Goal: Transaction & Acquisition: Purchase product/service

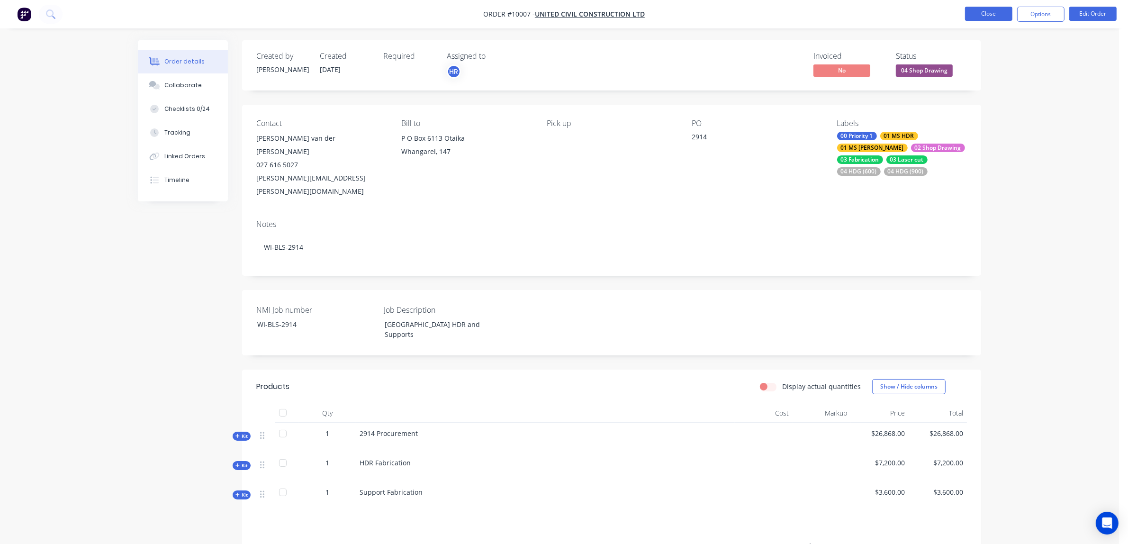
click at [991, 12] on button "Close" at bounding box center [988, 14] width 47 height 14
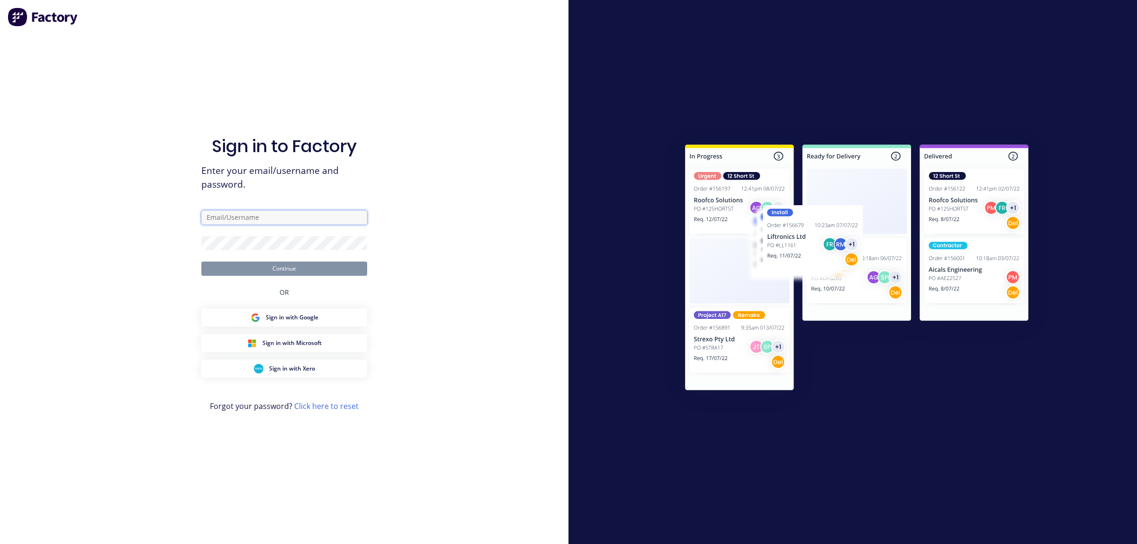
type input "hayden.ross@nmi.co.nz"
click at [283, 271] on button "Continue" at bounding box center [284, 269] width 166 height 14
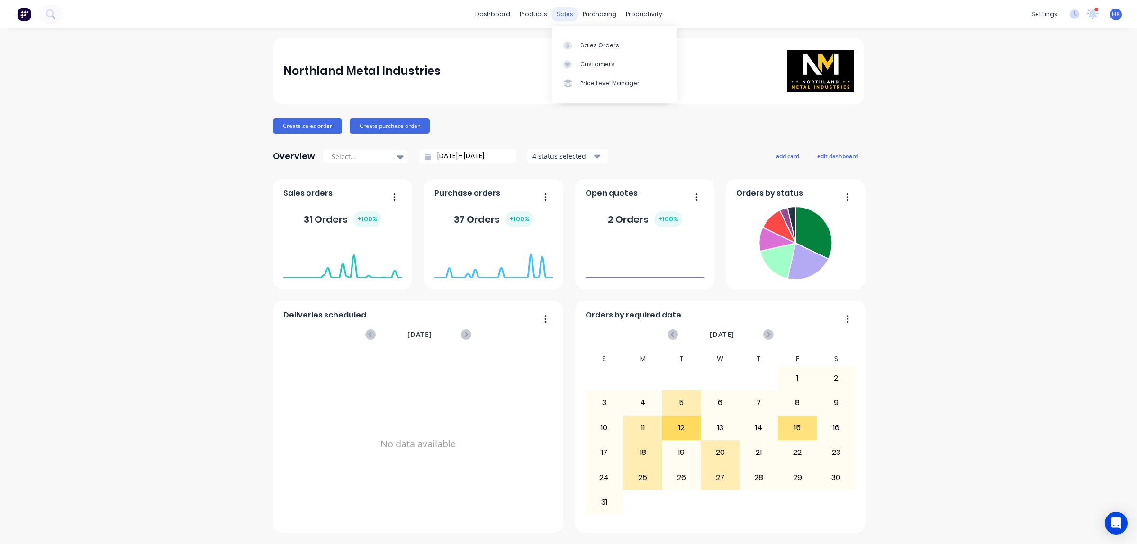
click at [563, 17] on div "sales" at bounding box center [565, 14] width 26 height 14
click at [581, 42] on div "Sales Orders" at bounding box center [599, 45] width 39 height 9
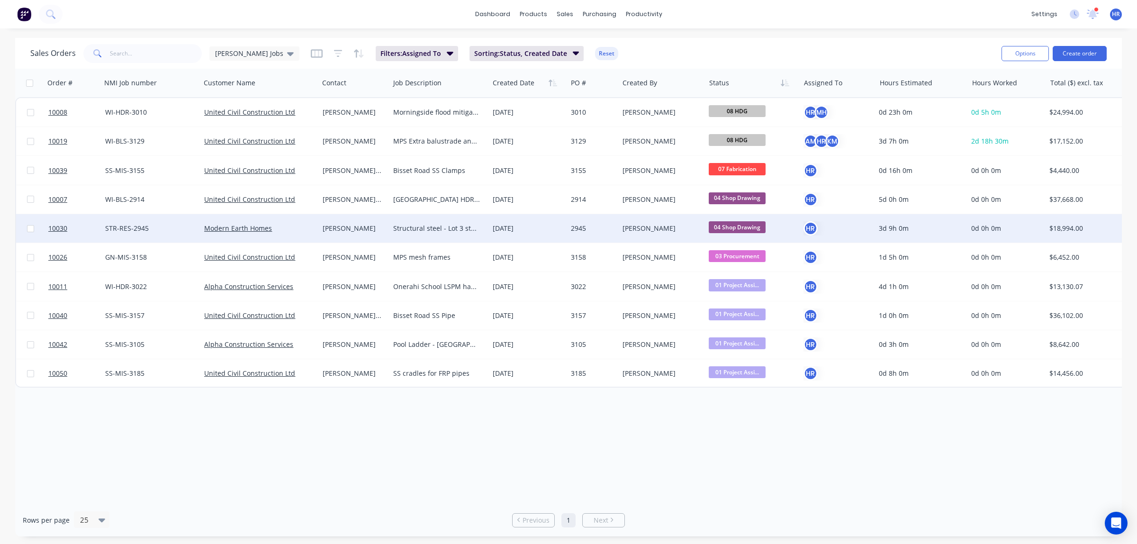
click at [366, 231] on div "Sam McGregor" at bounding box center [353, 228] width 60 height 9
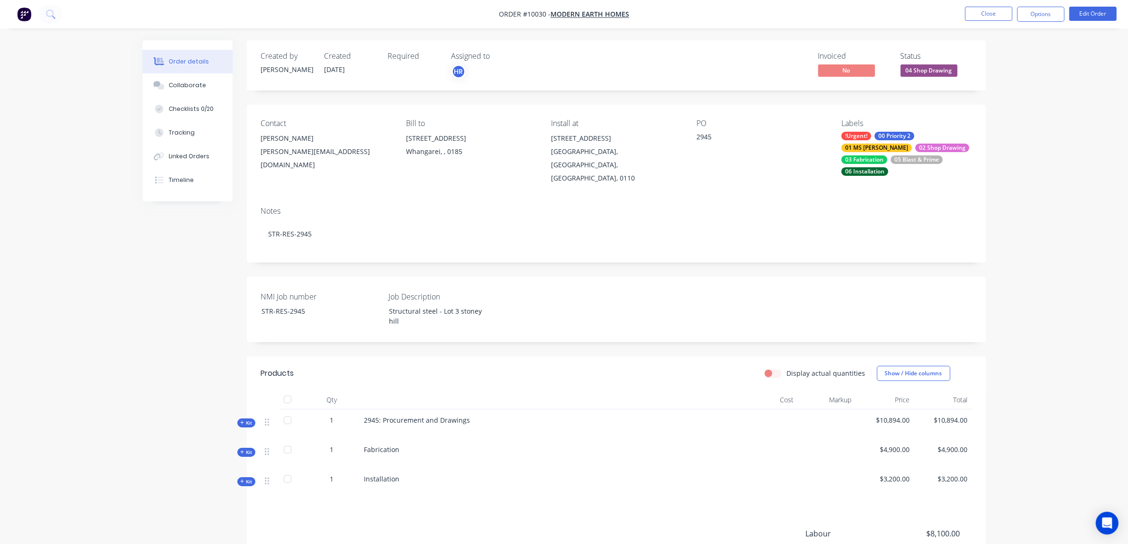
click at [245, 419] on span "Kit" at bounding box center [246, 422] width 12 height 7
click at [1043, 17] on button "Options" at bounding box center [1040, 14] width 47 height 15
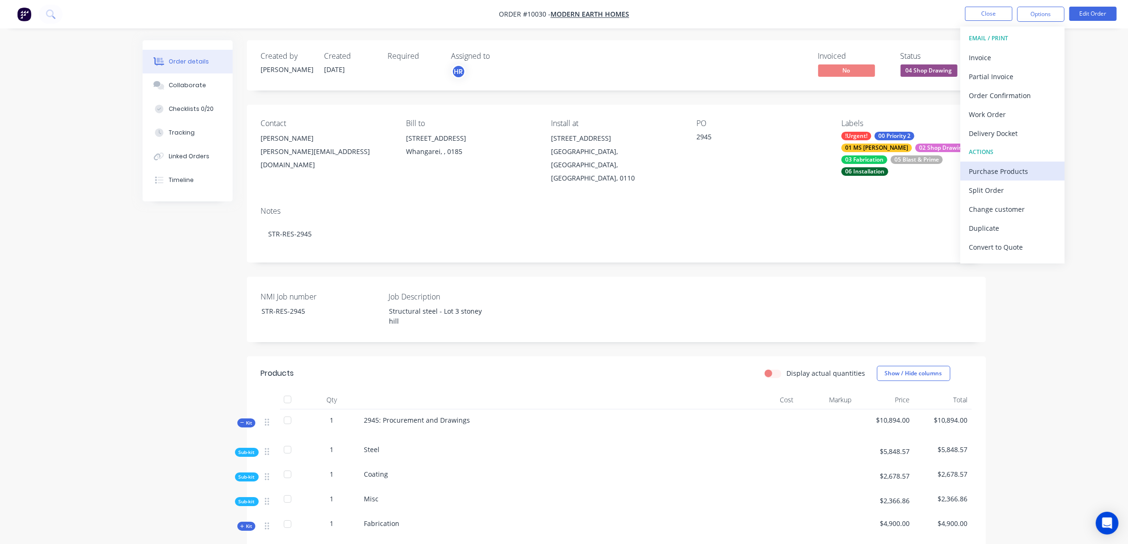
click at [995, 176] on div "Purchase Products" at bounding box center [1012, 171] width 87 height 14
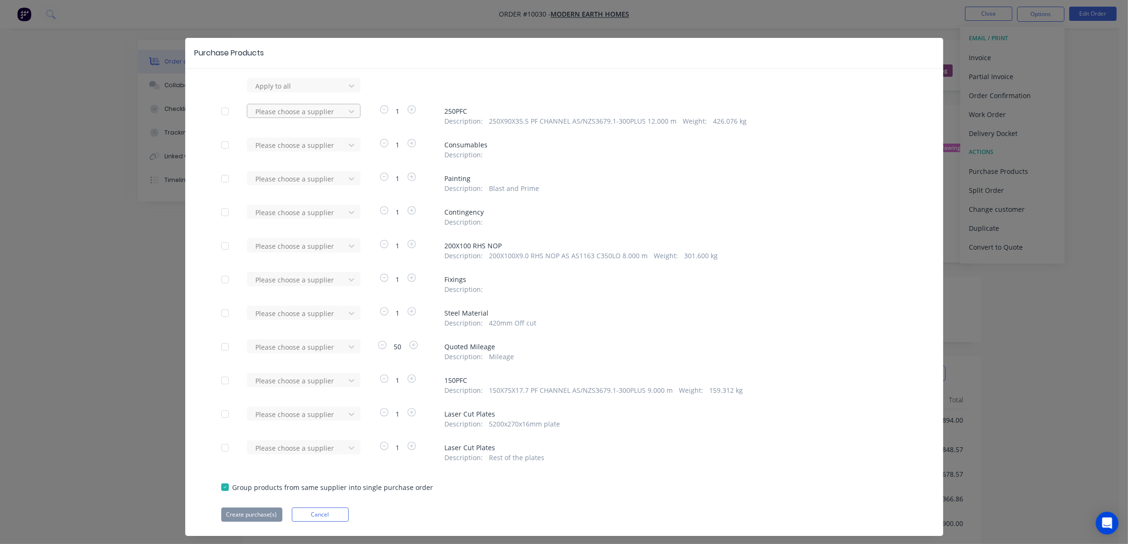
click at [301, 92] on div at bounding box center [297, 86] width 85 height 12
type input "steel"
click at [301, 164] on div "Steel & Tube Limited" at bounding box center [304, 164] width 114 height 18
click at [272, 92] on div at bounding box center [297, 86] width 85 height 12
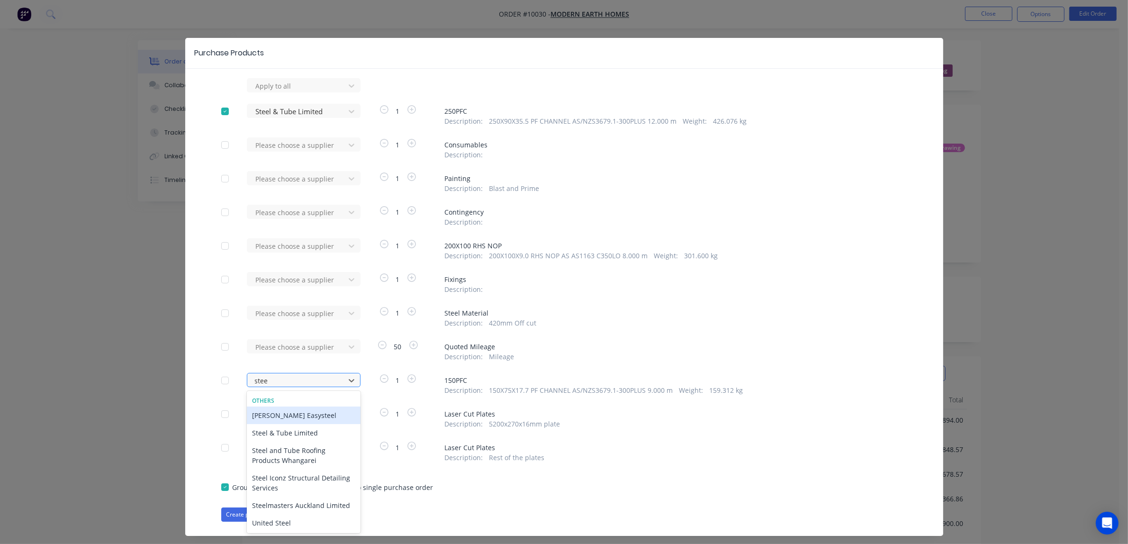
type input "steel"
click at [290, 434] on div "Steel & Tube Limited" at bounding box center [304, 433] width 114 height 18
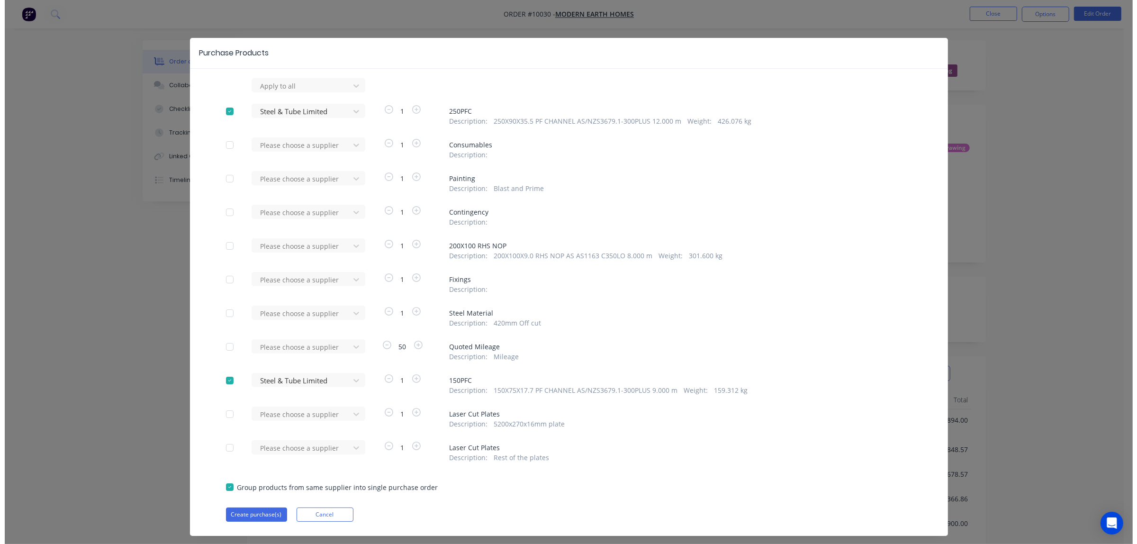
scroll to position [19, 0]
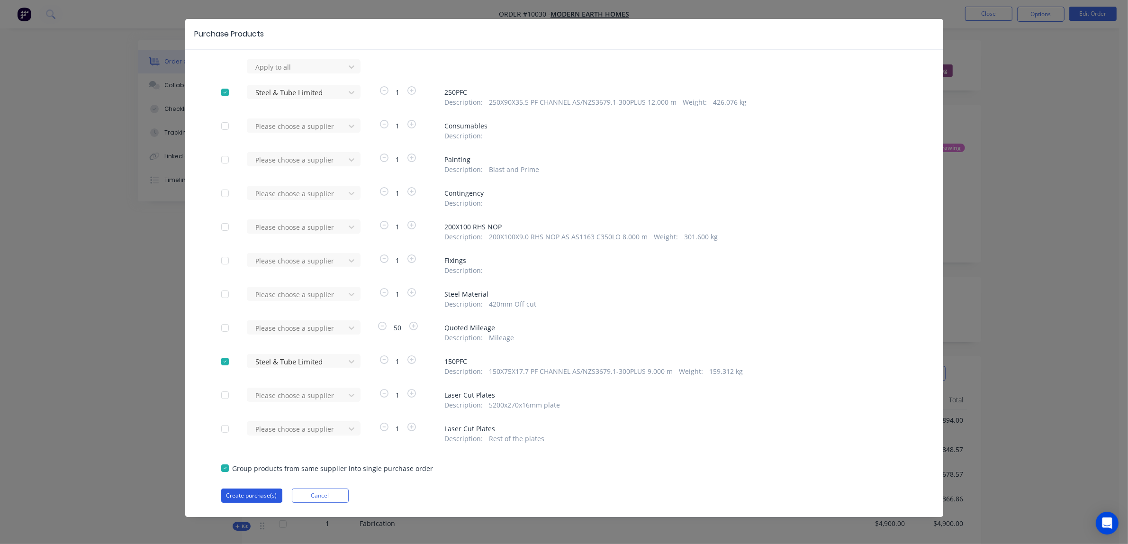
click at [256, 497] on button "Create purchase(s)" at bounding box center [251, 495] width 61 height 14
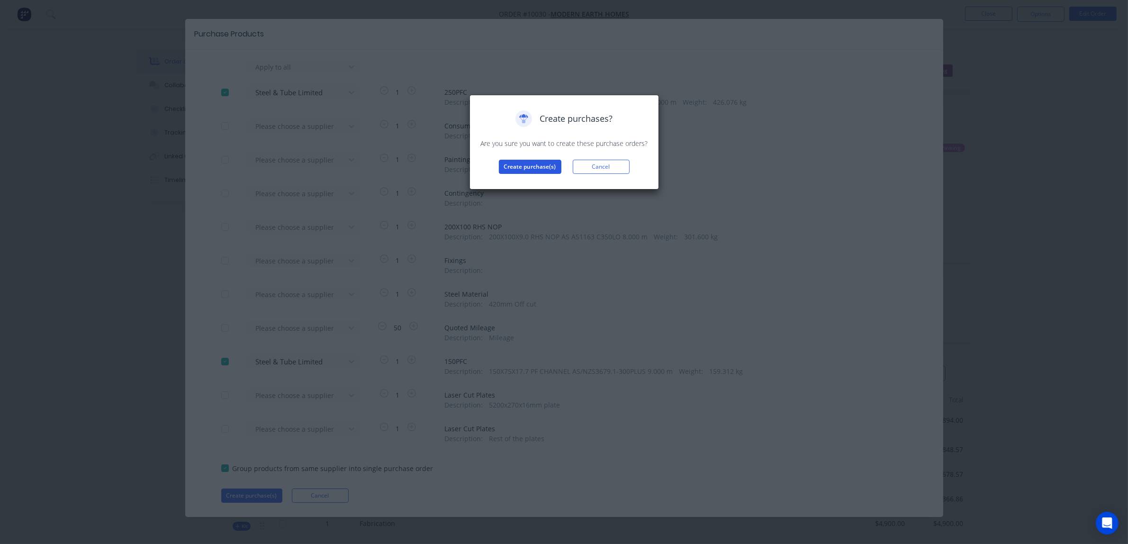
click at [526, 162] on button "Create purchase(s)" at bounding box center [530, 167] width 63 height 14
click at [515, 183] on button "View purchase(s)" at bounding box center [530, 182] width 57 height 14
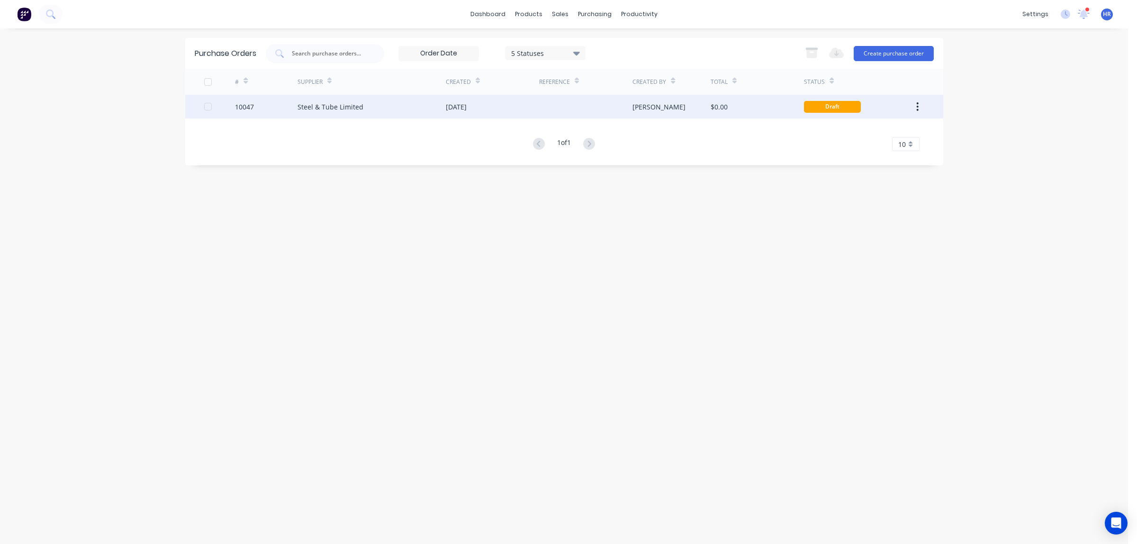
click at [342, 100] on div "Steel & Tube Limited" at bounding box center [372, 107] width 148 height 24
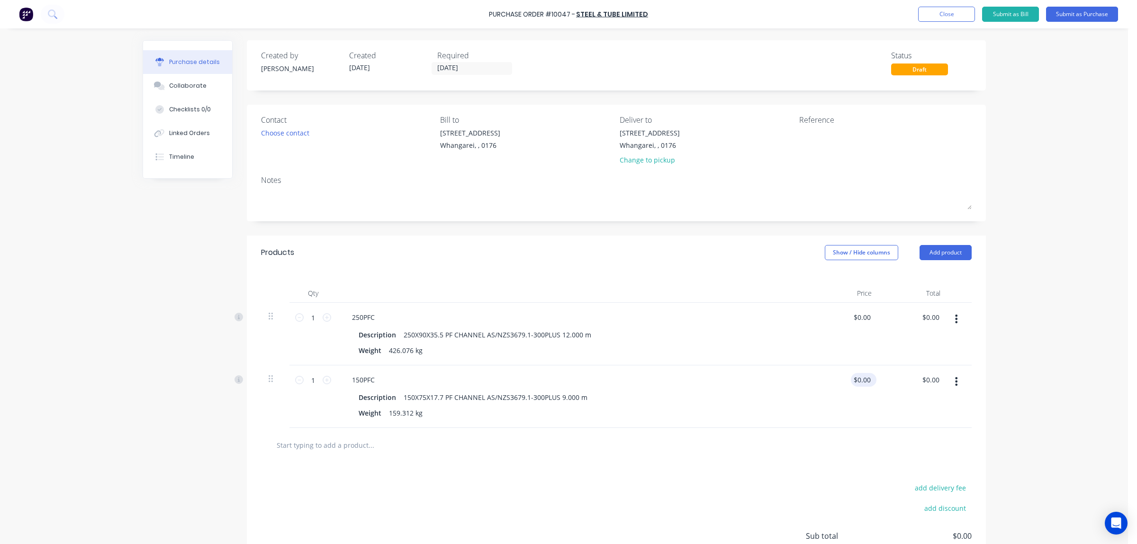
click at [866, 384] on input "$0.00" at bounding box center [862, 380] width 22 height 14
drag, startPoint x: 870, startPoint y: 379, endPoint x: 822, endPoint y: 375, distance: 48.0
click at [822, 375] on div "$0.00 $0.00" at bounding box center [845, 396] width 69 height 63
type input "0"
click at [867, 384] on input "0" at bounding box center [865, 380] width 13 height 14
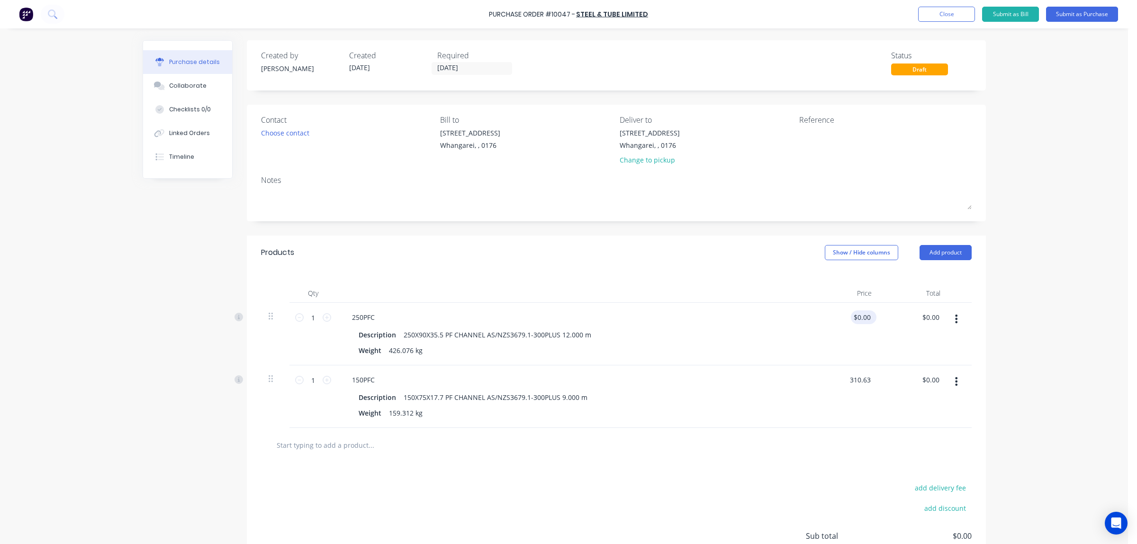
type input "310.63"
type input "0.0000"
type input "$310.63"
click at [858, 316] on input "0.0000" at bounding box center [862, 317] width 22 height 14
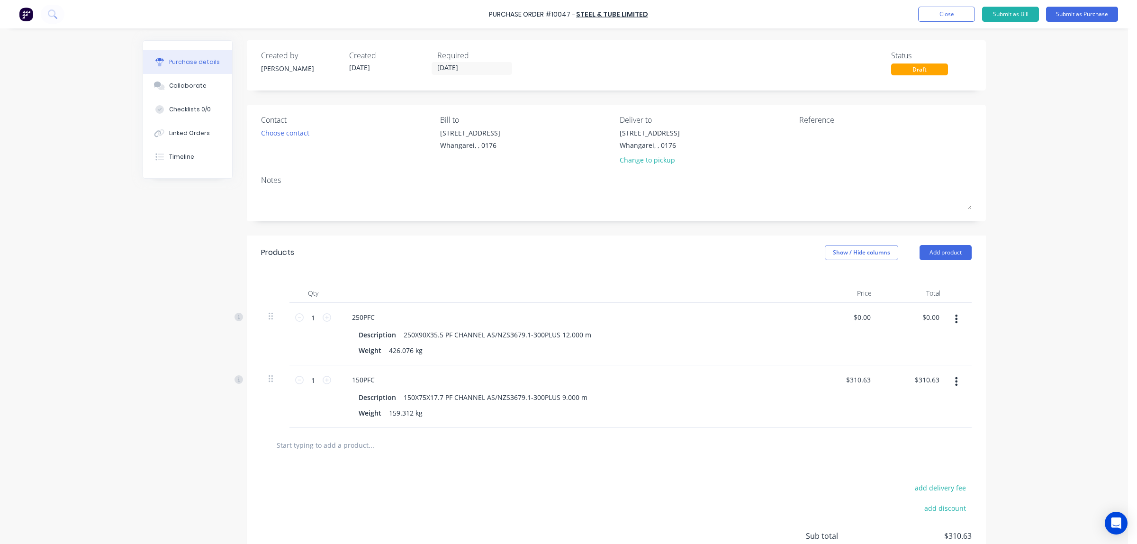
drag, startPoint x: 870, startPoint y: 318, endPoint x: 839, endPoint y: 316, distance: 30.9
click at [839, 316] on div "$0.00 $0.00" at bounding box center [845, 334] width 69 height 63
click at [854, 319] on div "0 $0.00" at bounding box center [862, 317] width 22 height 14
type input "$830.70"
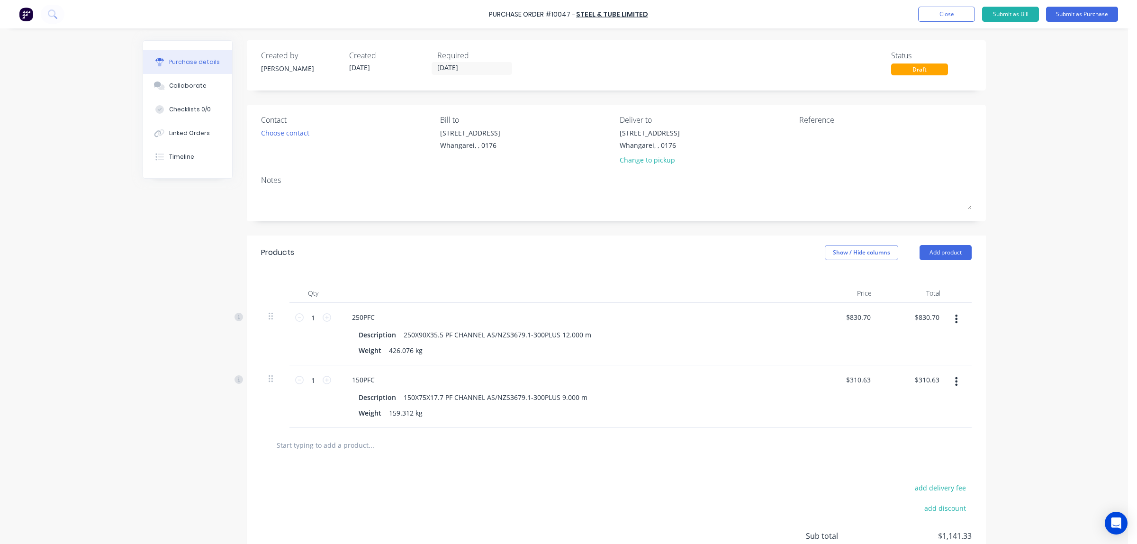
click at [845, 344] on div "$830.70 $830.70" at bounding box center [845, 334] width 69 height 63
click at [811, 145] on textarea at bounding box center [858, 138] width 118 height 21
type textarea "2945"
type textarea "x"
type textarea "2945"
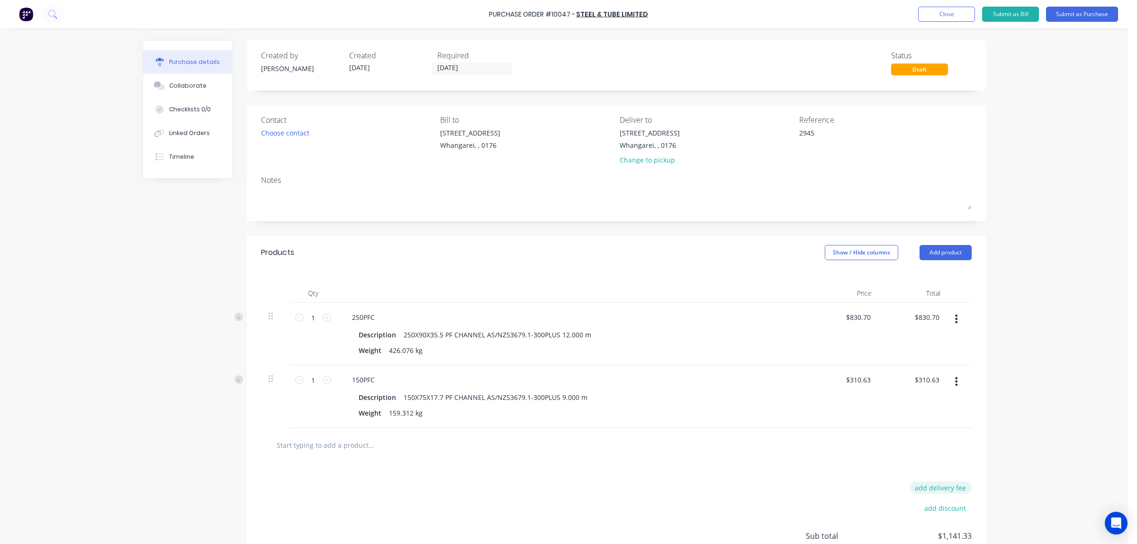
click at [925, 489] on button "add delivery fee" at bounding box center [941, 487] width 62 height 12
type input "40"
type textarea "x"
type input "$40.00"
click at [756, 489] on div "Delivery fee $40.00 add discount Sub total $1,181.33 Tax $177.20 Total $1,358.53" at bounding box center [616, 541] width 739 height 158
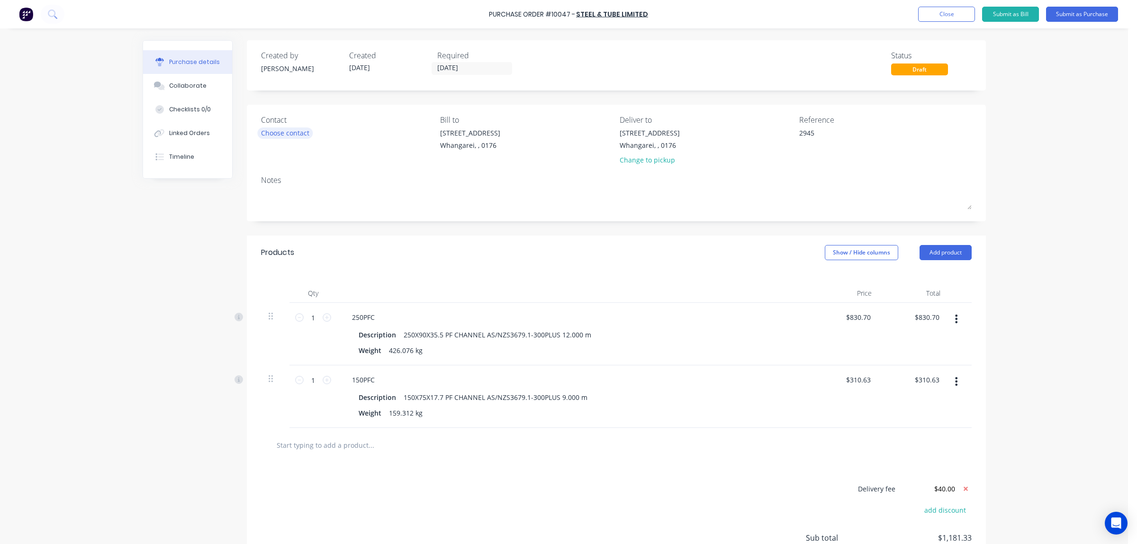
click at [293, 136] on div "Choose contact" at bounding box center [285, 133] width 48 height 10
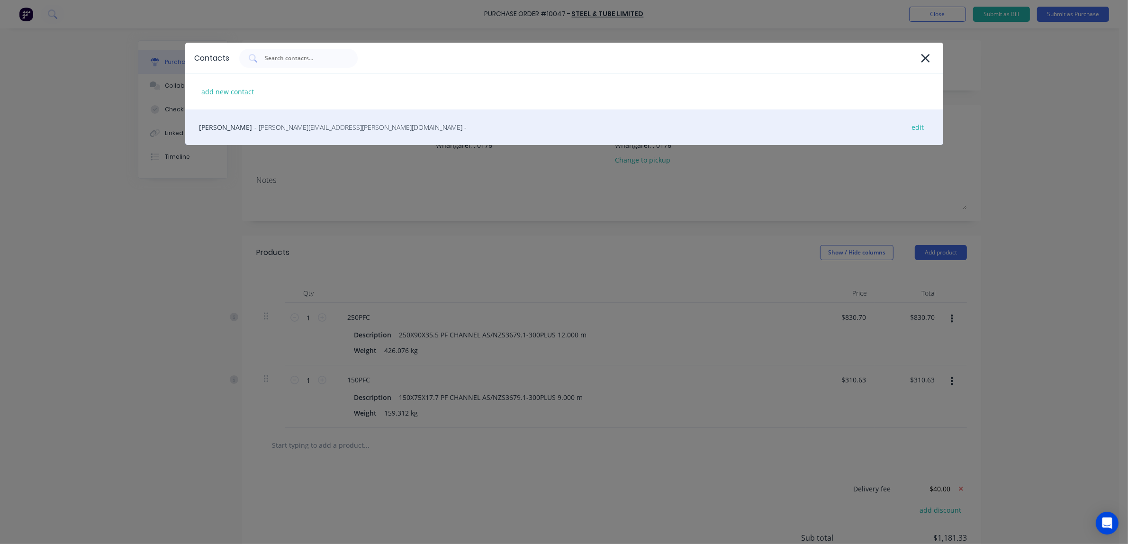
click at [280, 133] on div "Ethan Kennedy - ethan.kennedy@steelandtube.co.nz - edit" at bounding box center [564, 127] width 758 height 36
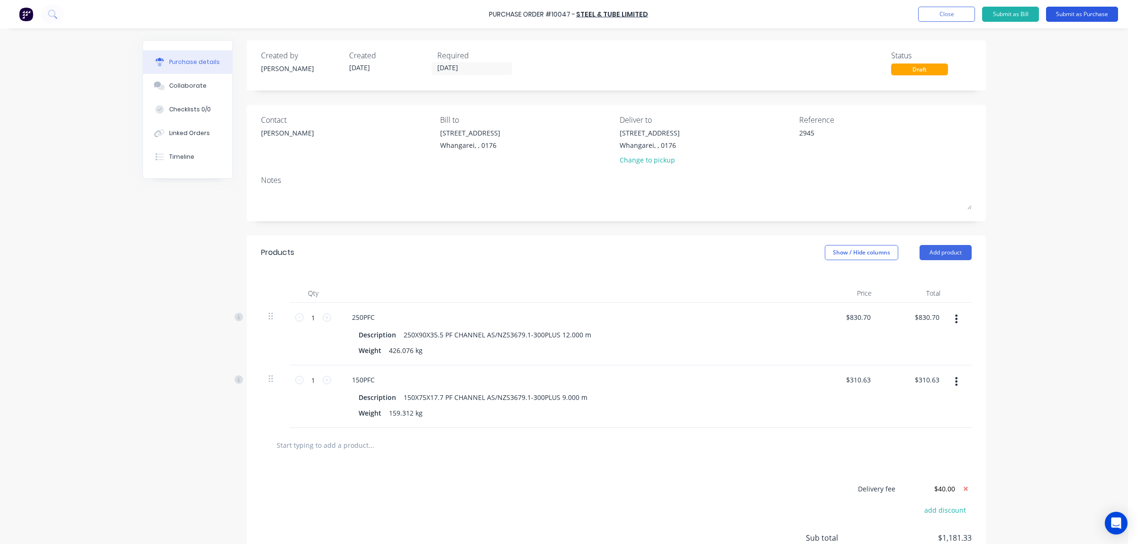
click at [1061, 17] on button "Submit as Purchase" at bounding box center [1082, 14] width 72 height 15
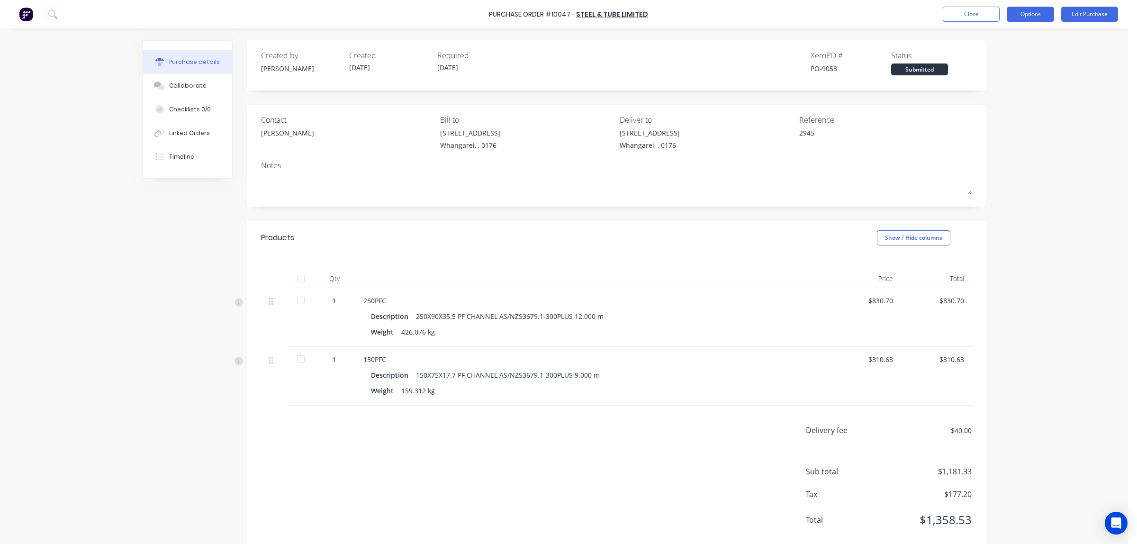
click at [1038, 16] on button "Options" at bounding box center [1030, 14] width 47 height 15
click at [1003, 38] on div "Print / Email" at bounding box center [1009, 39] width 73 height 14
click at [1000, 58] on div "With pricing" at bounding box center [1009, 58] width 73 height 14
type textarea "x"
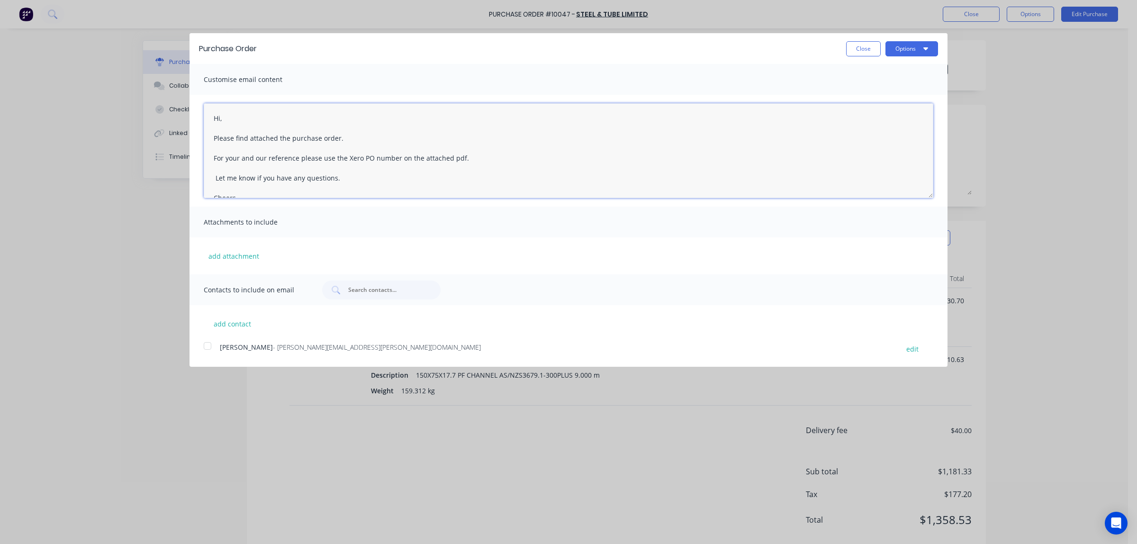
click at [230, 117] on textarea "Hi, Please find attached the purchase order. For your and our reference please …" at bounding box center [569, 150] width 730 height 95
click at [242, 173] on textarea "Hi, Ethan Please find attached the purchase order. For your and our reference p…" at bounding box center [569, 150] width 730 height 95
click at [221, 120] on textarea "Hi, Ethan Please find attached the purchase order. For your and our reference p…" at bounding box center [569, 150] width 730 height 95
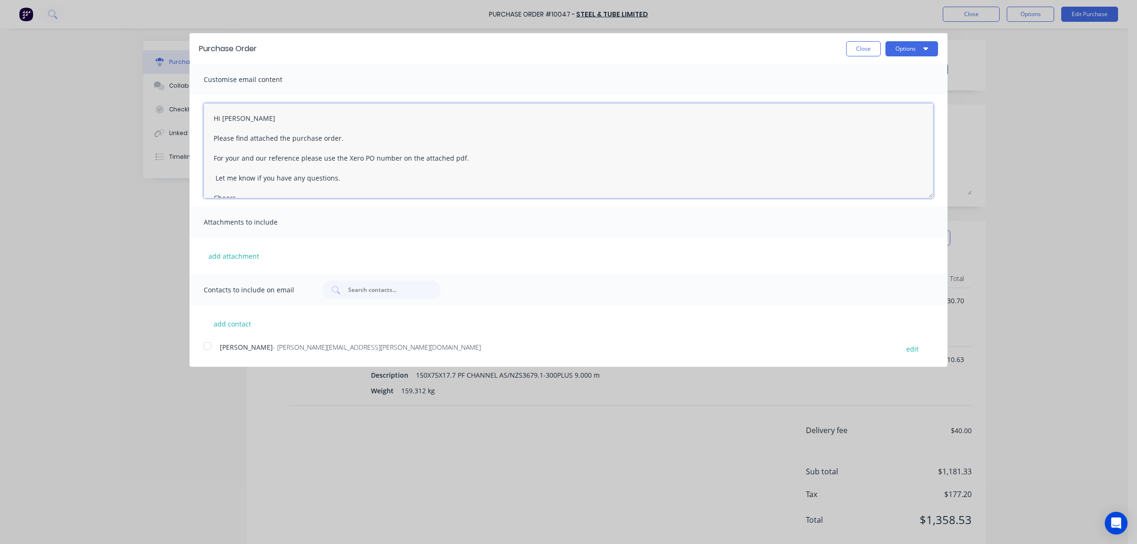
click at [240, 117] on textarea "Hi Ethan Please find attached the purchase order. For your and our reference pl…" at bounding box center [569, 150] width 730 height 95
click at [244, 172] on textarea "Hi Ethan, Please find attached the purchase order. For your and our reference p…" at bounding box center [569, 150] width 730 height 95
click at [214, 153] on textarea "Hi Ethan, Please find attached the purchase order. For your and our reference p…" at bounding box center [569, 150] width 730 height 95
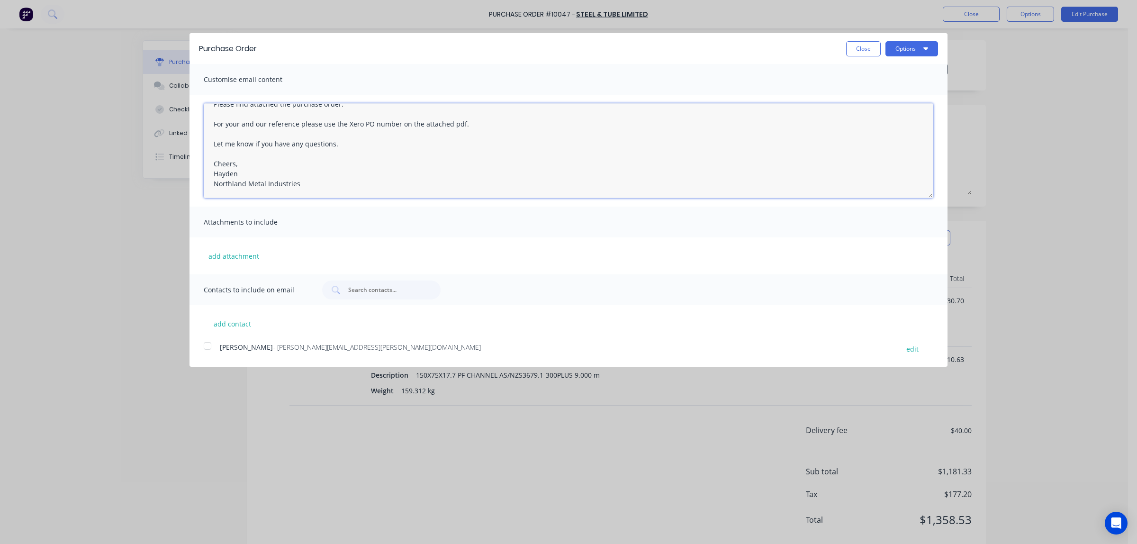
click at [210, 346] on div at bounding box center [207, 345] width 19 height 19
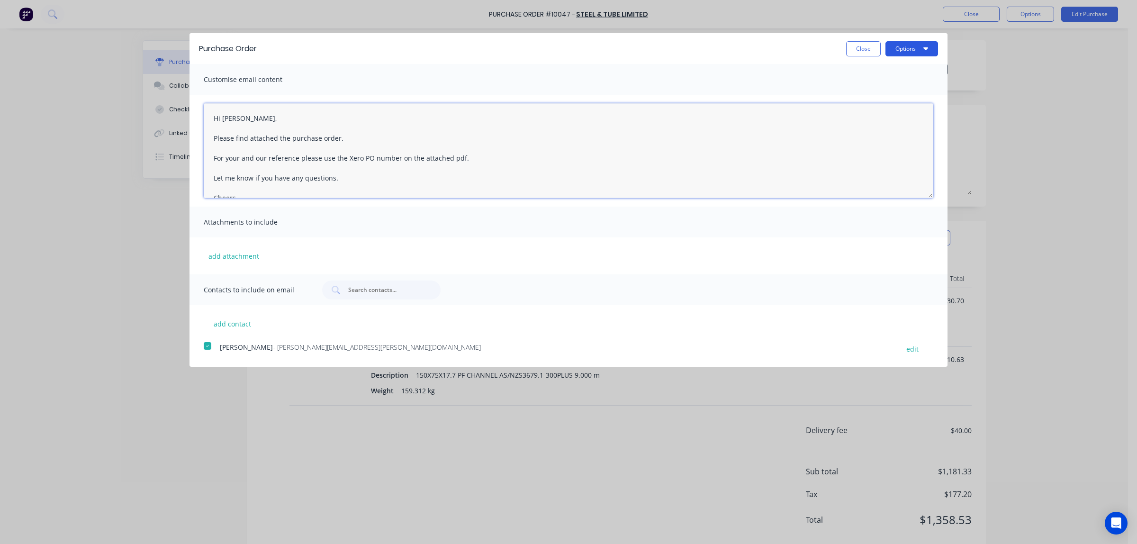
type textarea "Hi Ethan, Please find attached the purchase order. For your and our reference p…"
click at [901, 45] on button "Options" at bounding box center [911, 48] width 53 height 15
click at [867, 95] on div "Email" at bounding box center [893, 92] width 73 height 14
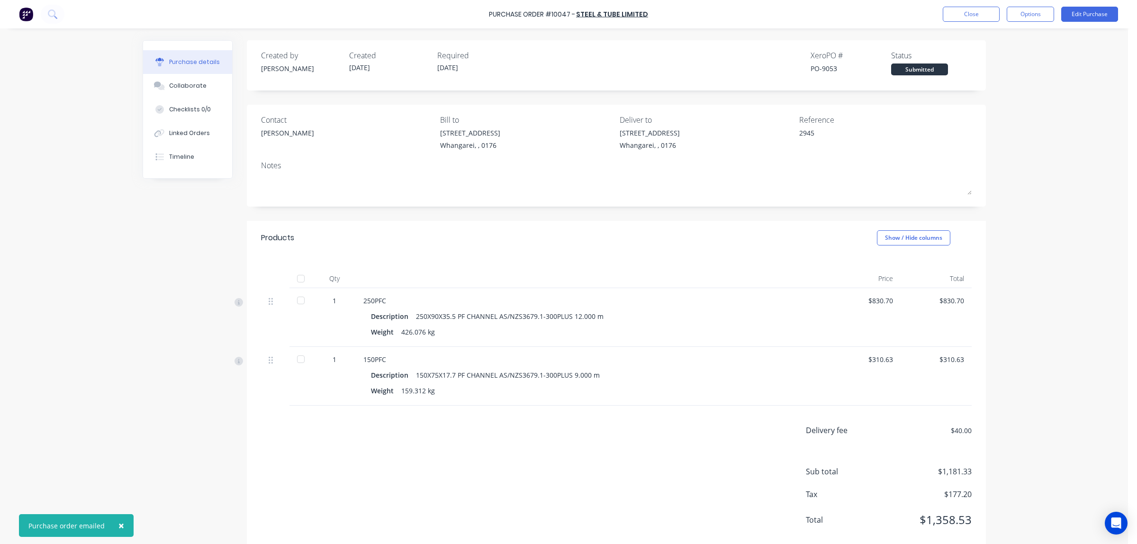
type textarea "x"
